Goal: Task Accomplishment & Management: Use online tool/utility

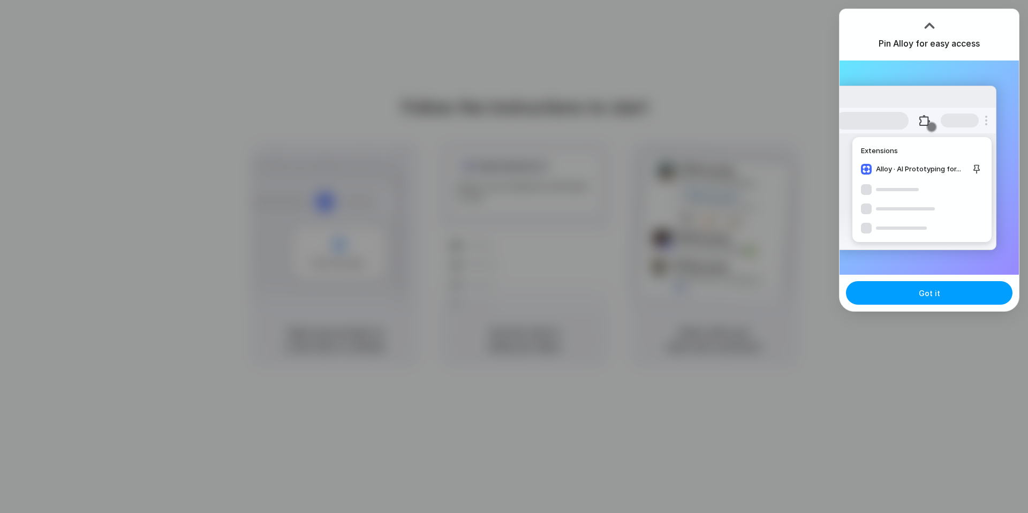
click at [931, 297] on span "Got it" at bounding box center [929, 292] width 21 height 11
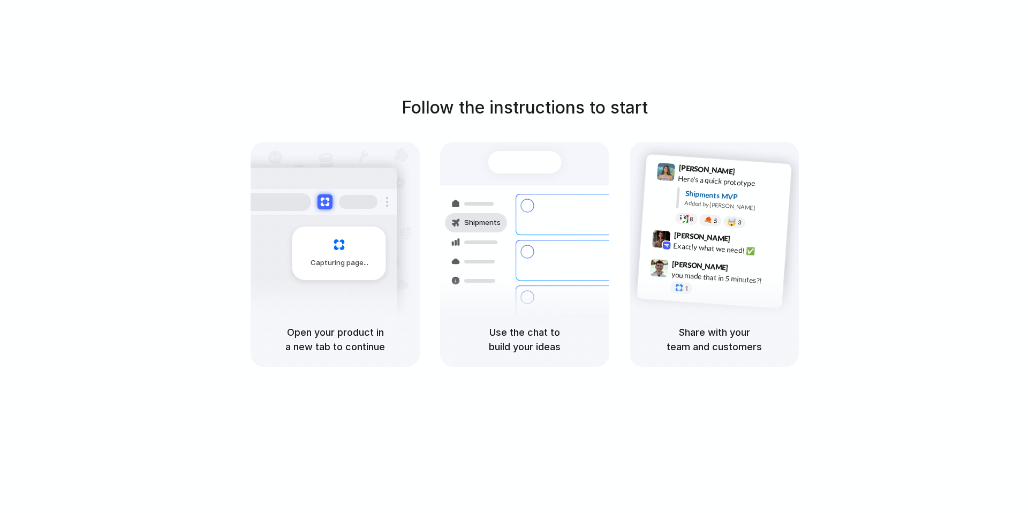
click at [928, 90] on div "Follow the instructions to start Capturing page Open your product in a new tab …" at bounding box center [524, 267] width 1049 height 534
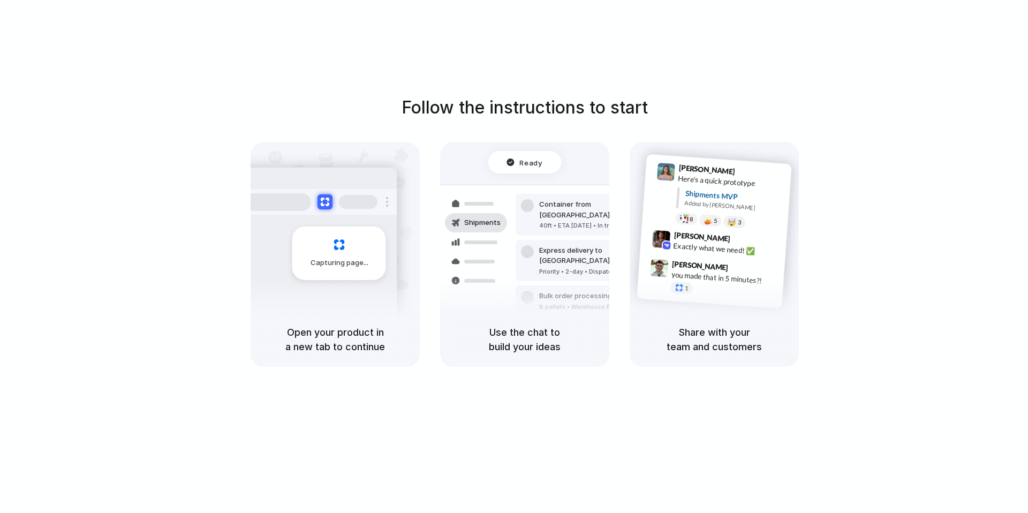
click at [594, 256] on div at bounding box center [594, 256] width 0 height 0
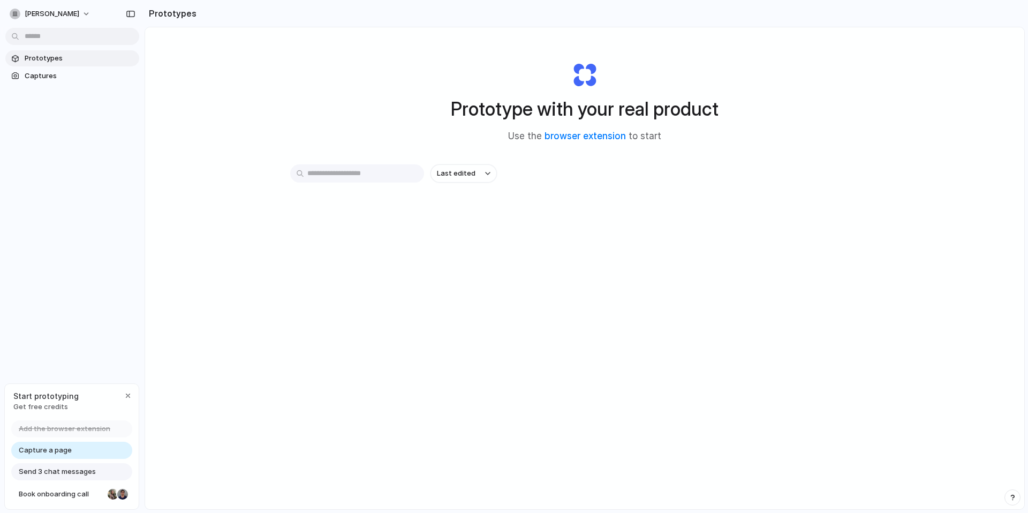
click at [595, 232] on div "Last edited" at bounding box center [584, 211] width 589 height 94
click at [600, 136] on link "browser extension" at bounding box center [584, 136] width 81 height 11
click at [33, 75] on span "Captures" at bounding box center [80, 76] width 110 height 11
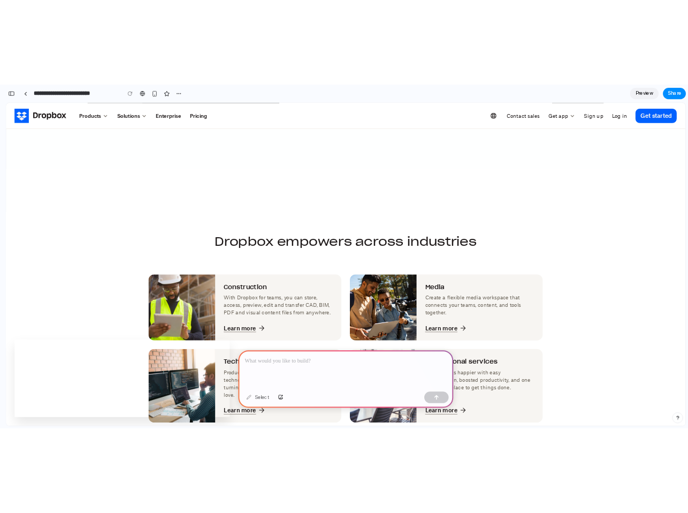
scroll to position [3017, 0]
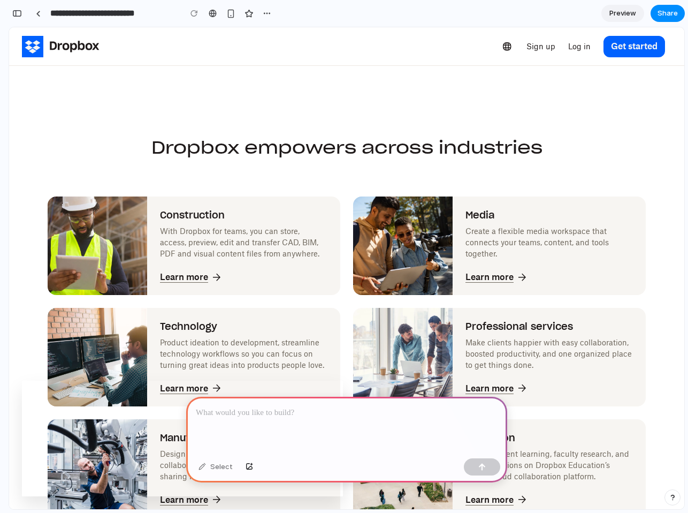
click at [688, 139] on div "**********" at bounding box center [349, 256] width 680 height 513
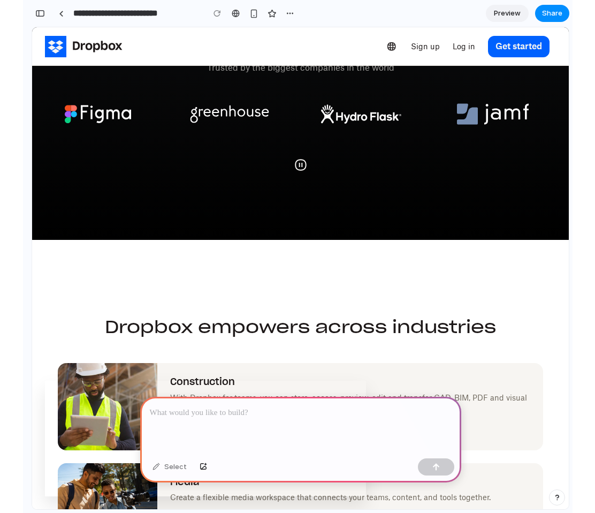
scroll to position [0, 10]
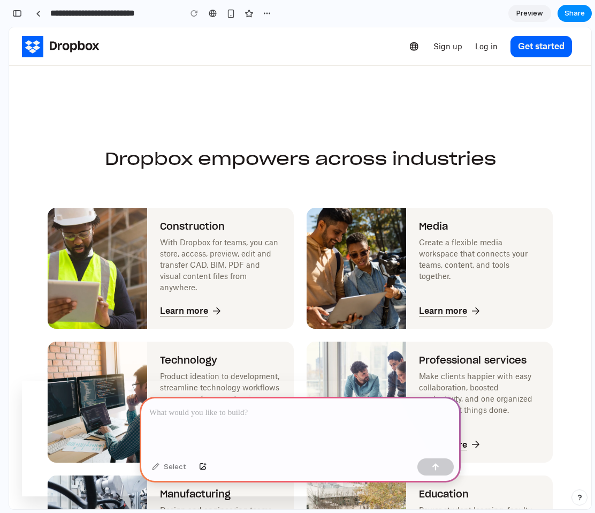
click at [216, 411] on p at bounding box center [300, 412] width 302 height 13
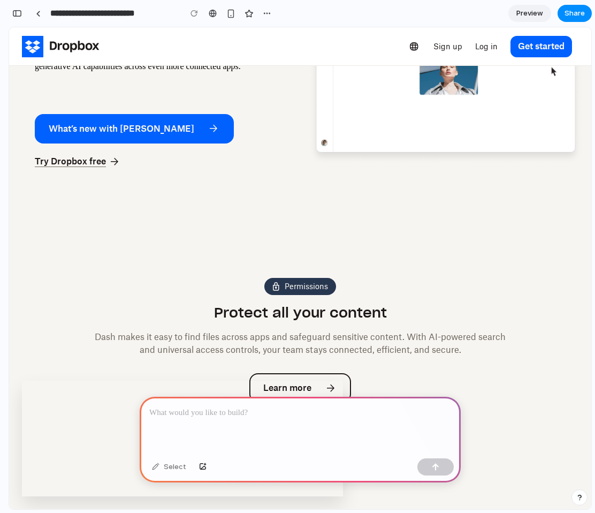
scroll to position [0, 0]
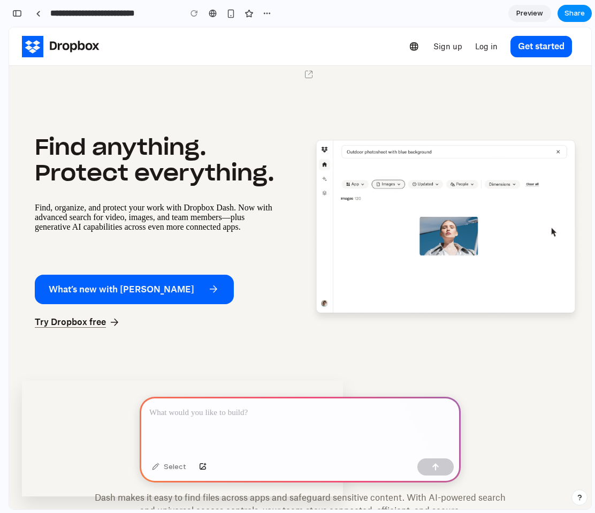
click at [221, 412] on p at bounding box center [300, 412] width 302 height 13
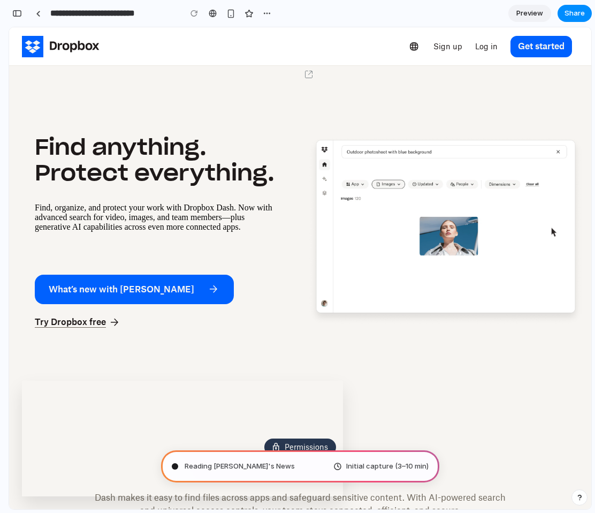
type input "**********"
